Goal: Navigation & Orientation: Find specific page/section

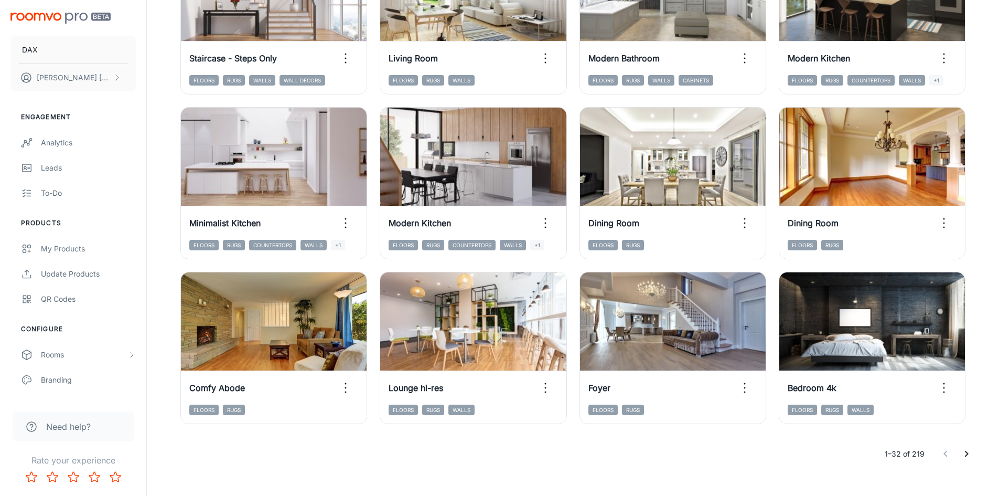
scroll to position [1049, 0]
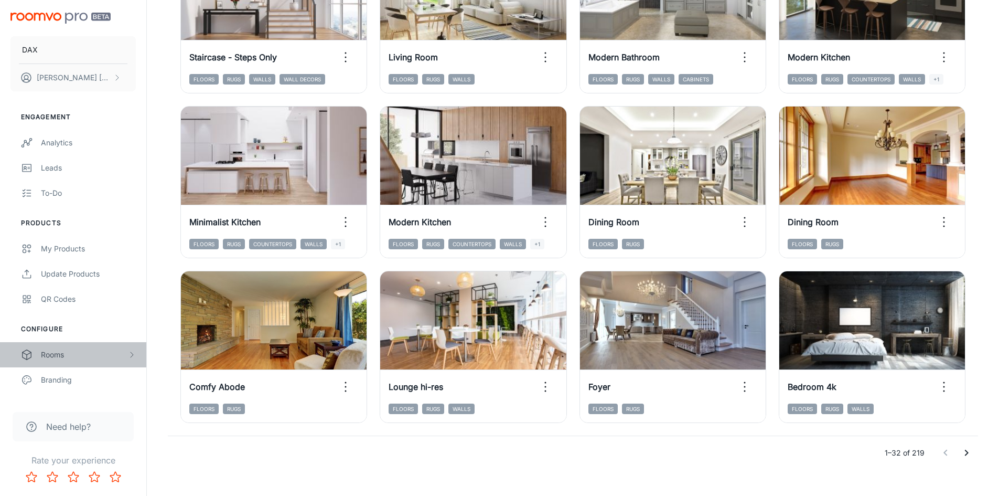
click at [60, 346] on div "Rooms" at bounding box center [73, 354] width 146 height 25
click at [81, 374] on div "My Rooms" at bounding box center [88, 380] width 95 height 12
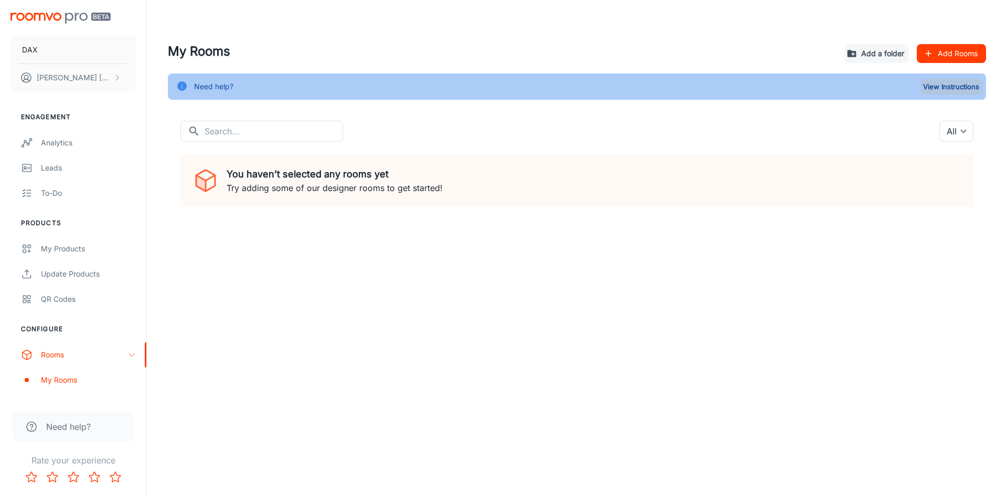
click at [949, 87] on button "View Instructions" at bounding box center [950, 87] width 61 height 16
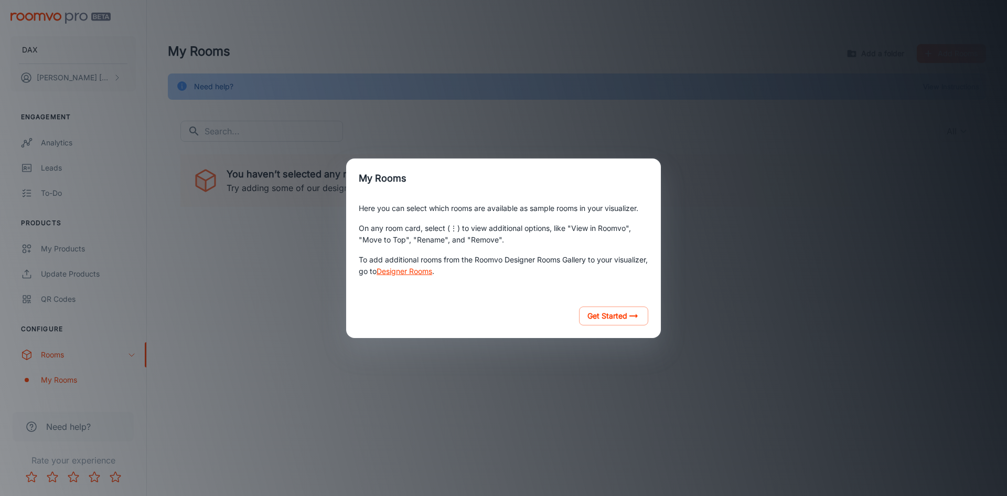
drag, startPoint x: 792, startPoint y: 164, endPoint x: 778, endPoint y: 160, distance: 14.6
click at [778, 160] on div "My Rooms Here you can select which rooms are available as sample rooms in your …" at bounding box center [504, 248] width 982 height 470
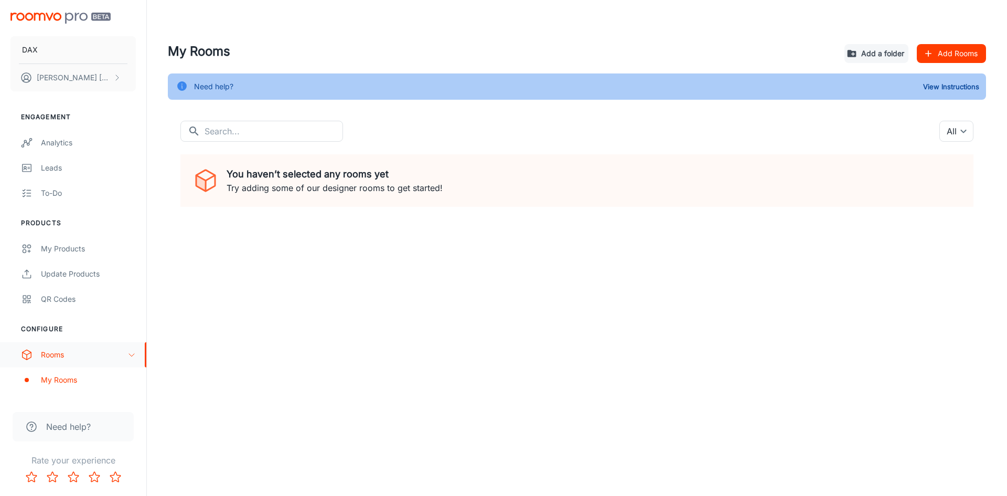
click at [68, 351] on div "Rooms" at bounding box center [84, 355] width 87 height 12
click at [42, 374] on div "Branding" at bounding box center [88, 380] width 95 height 12
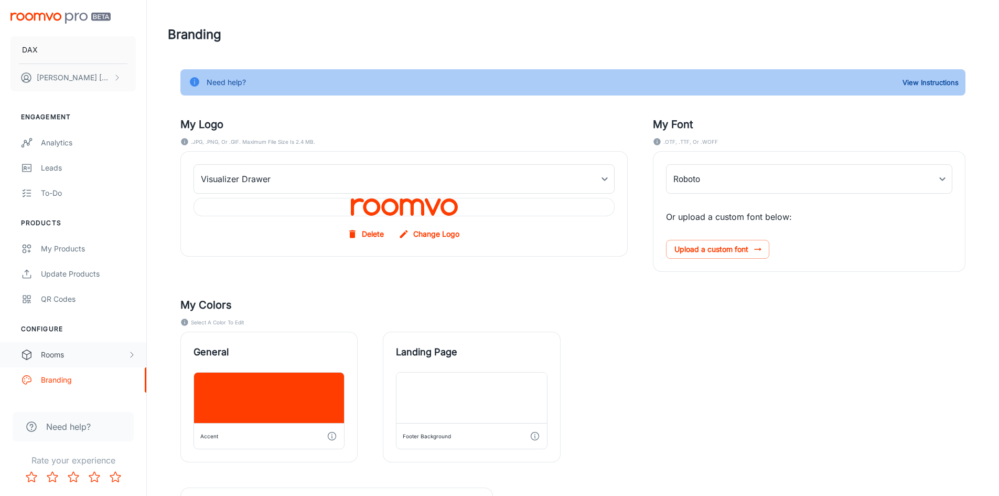
click at [57, 353] on div "Rooms" at bounding box center [84, 355] width 87 height 12
click at [40, 384] on div "My Rooms" at bounding box center [73, 379] width 146 height 25
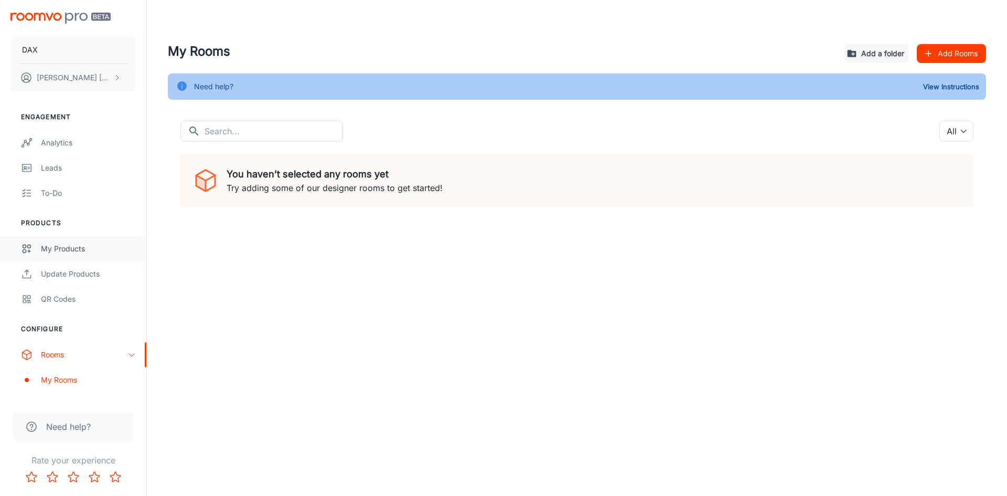
click at [77, 247] on div "My Products" at bounding box center [88, 249] width 95 height 12
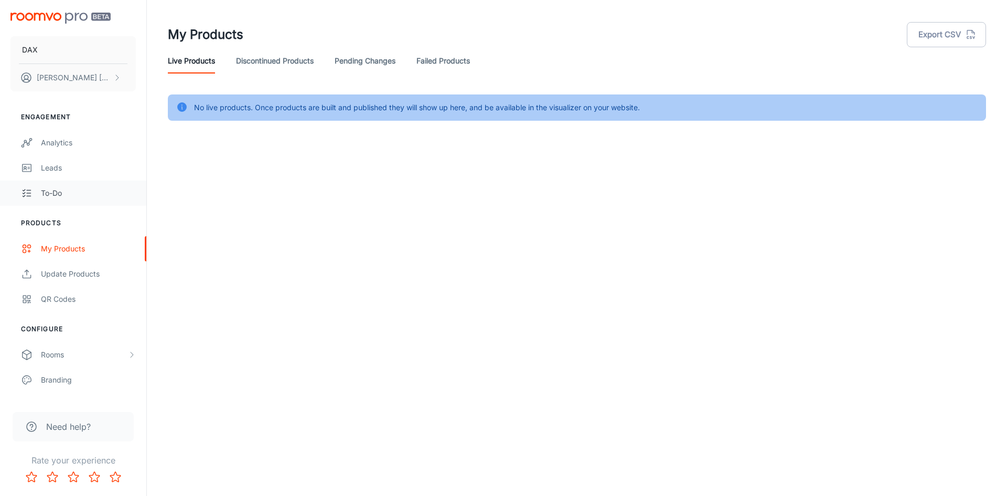
click at [73, 195] on div "To-do" at bounding box center [88, 193] width 95 height 12
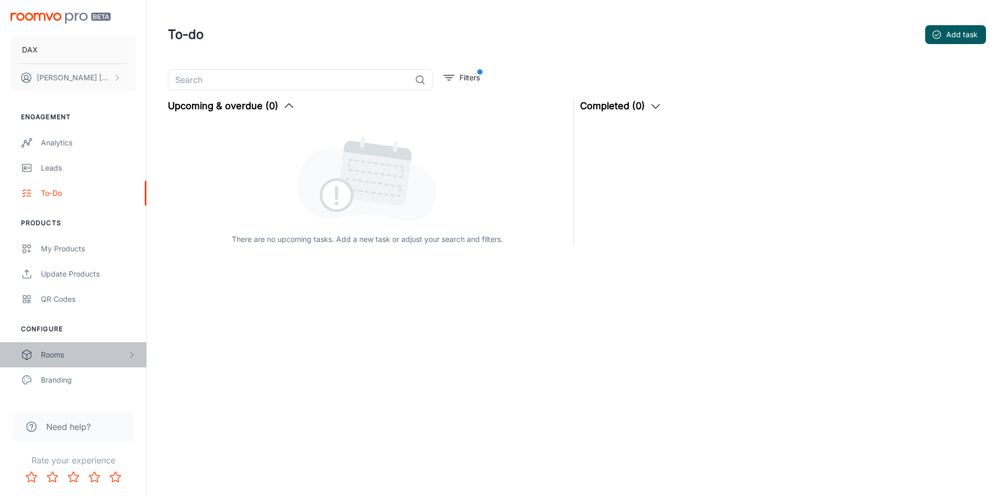
click at [65, 351] on div "Rooms" at bounding box center [84, 355] width 87 height 12
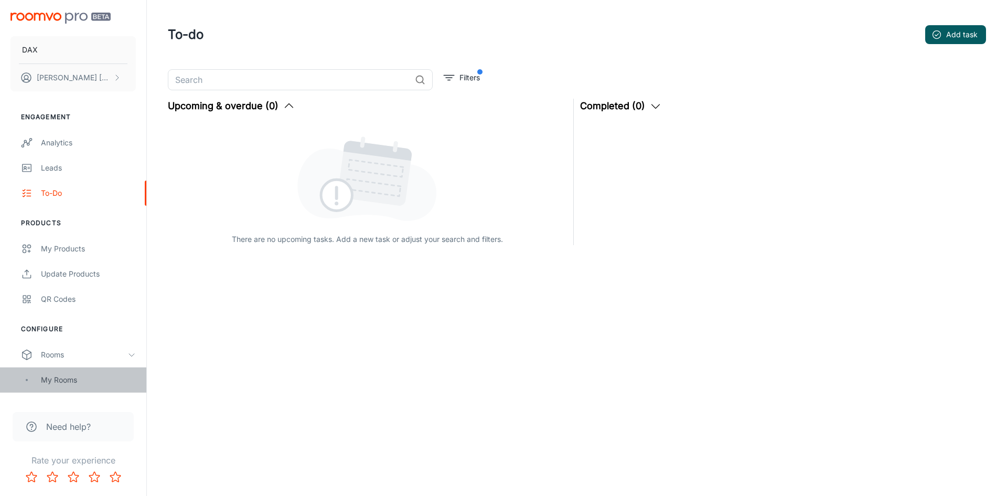
click at [73, 369] on div "My Rooms" at bounding box center [73, 379] width 146 height 25
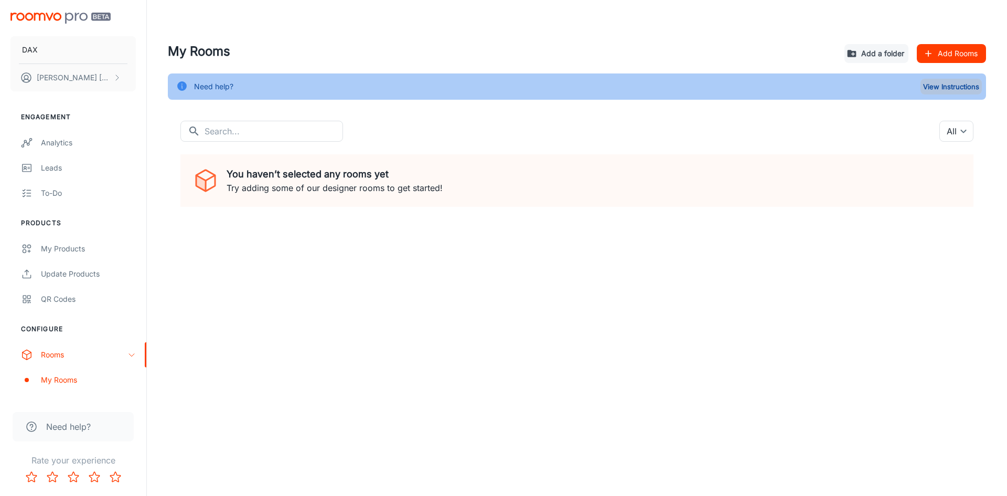
click at [943, 88] on button "View Instructions" at bounding box center [950, 87] width 61 height 16
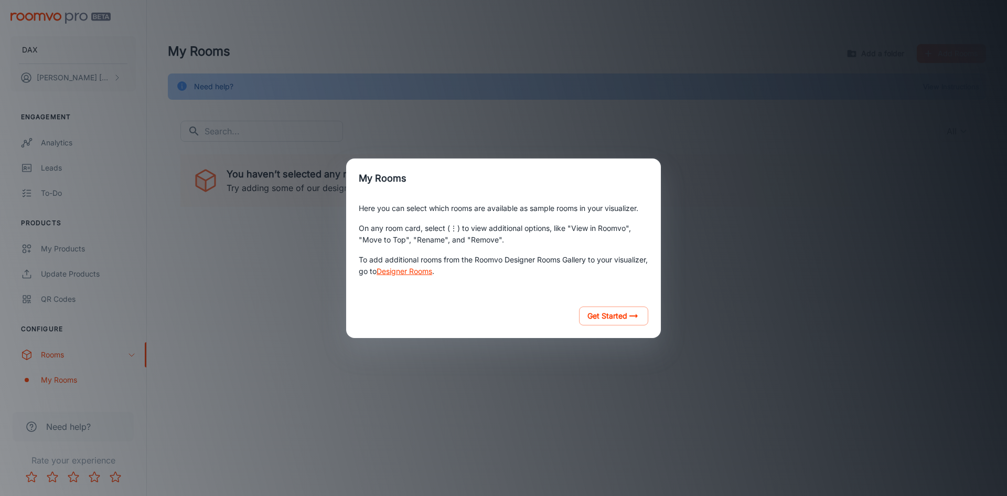
click at [906, 124] on div "My Rooms Here you can select which rooms are available as sample rooms in your …" at bounding box center [504, 248] width 982 height 470
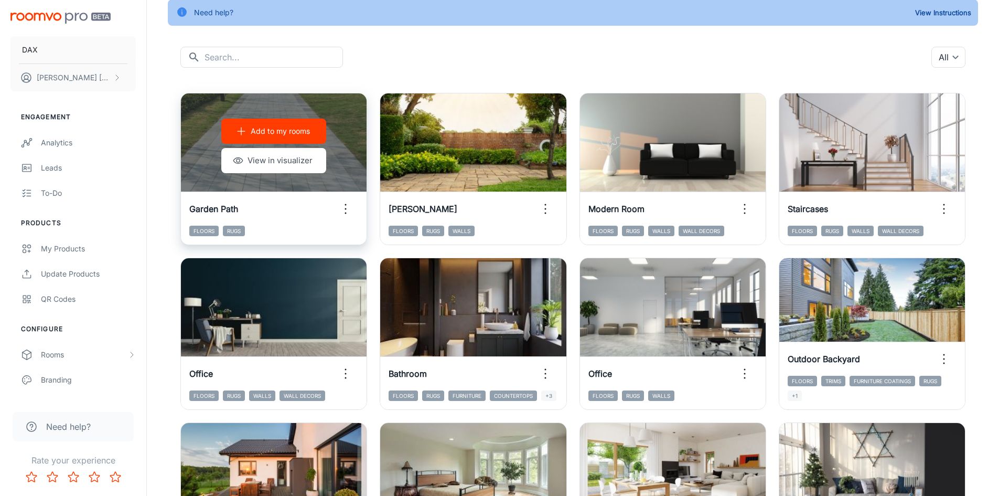
scroll to position [262, 0]
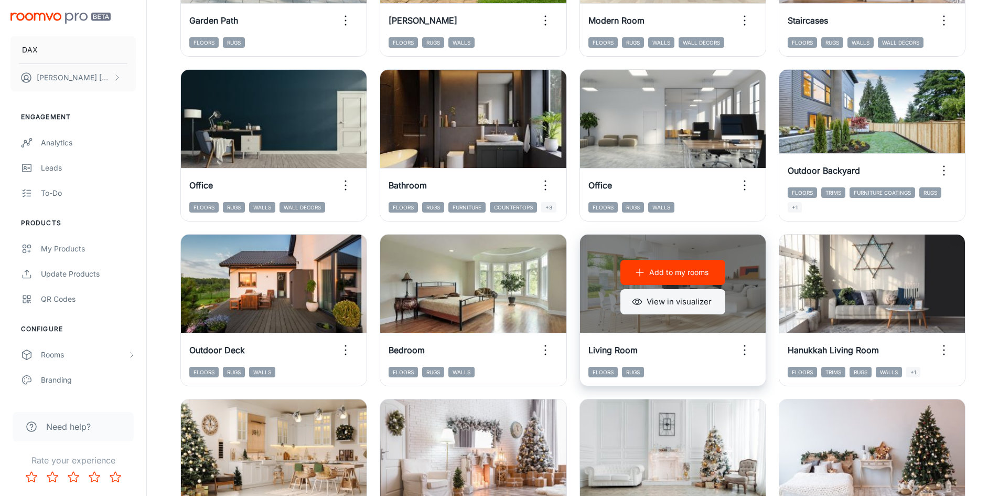
click at [673, 298] on button "View in visualizer" at bounding box center [672, 301] width 105 height 25
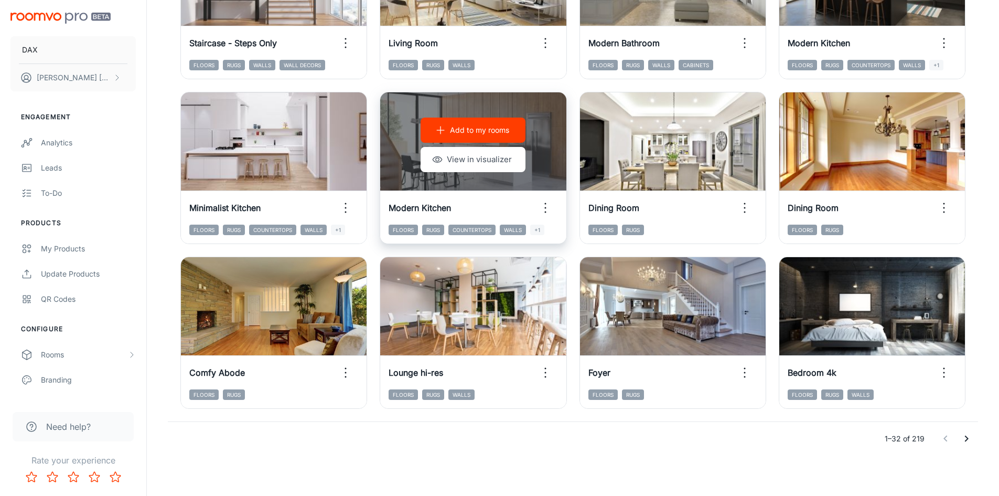
scroll to position [1064, 0]
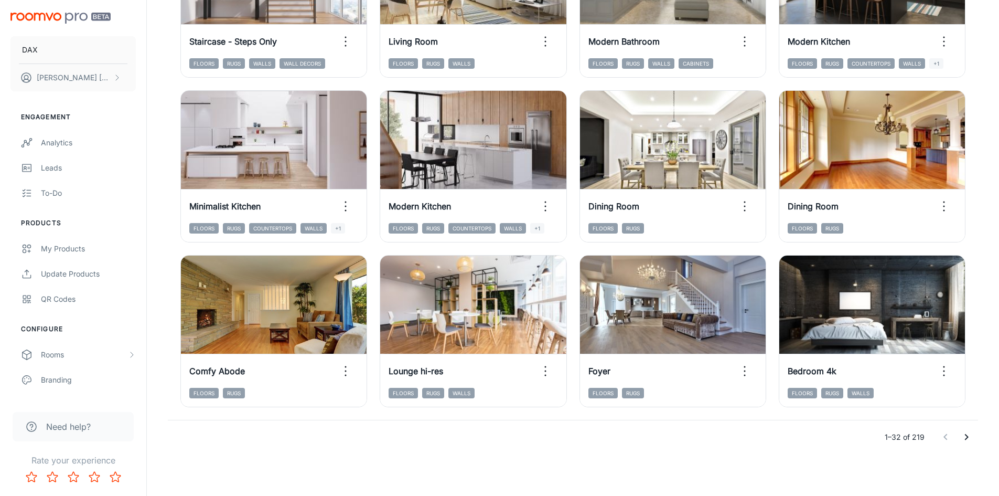
click at [961, 436] on icon "Go to next page" at bounding box center [966, 436] width 13 height 13
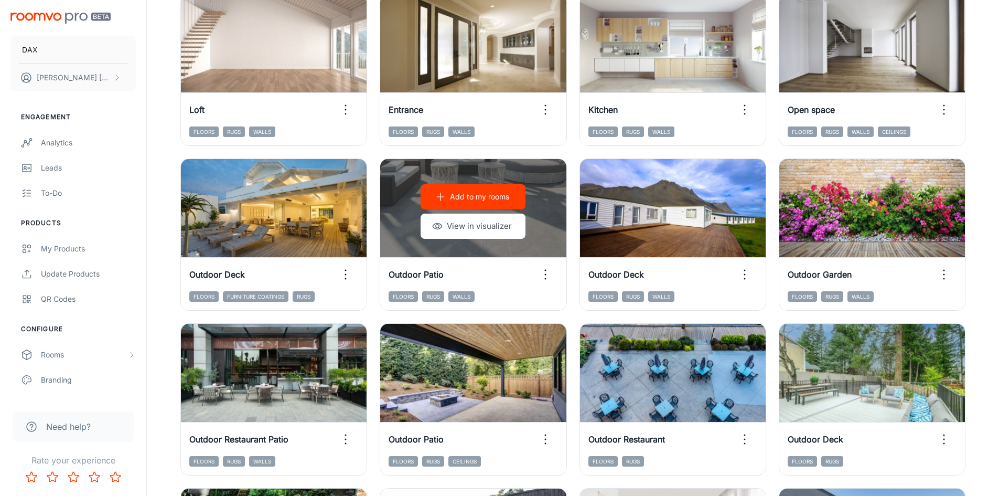
scroll to position [0, 0]
